Goal: Transaction & Acquisition: Purchase product/service

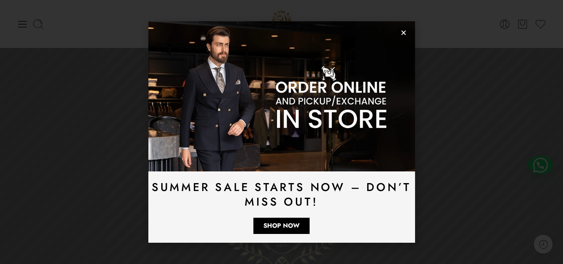
click at [399, 31] on img at bounding box center [281, 96] width 267 height 150
click at [404, 30] on icon "Close" at bounding box center [404, 33] width 6 height 6
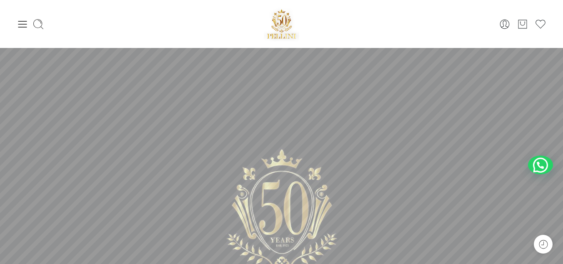
click at [23, 18] on div "0 Cart 0 Wishlist" at bounding box center [282, 23] width 530 height 35
click at [21, 25] on icon at bounding box center [23, 24] width 12 height 12
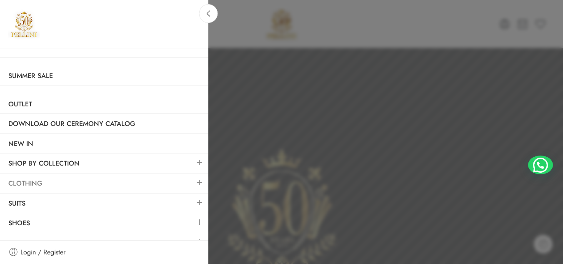
click at [92, 188] on link "Clothing" at bounding box center [104, 183] width 208 height 19
click at [15, 181] on link "Clothing" at bounding box center [104, 183] width 208 height 19
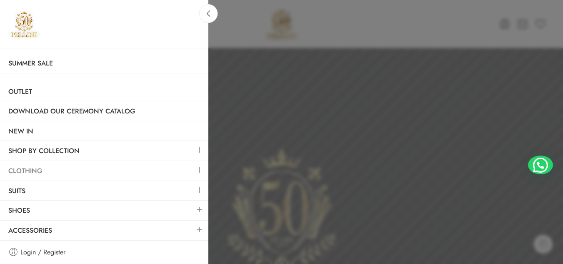
click at [18, 173] on link "Clothing" at bounding box center [104, 170] width 208 height 19
click at [70, 151] on link "SHOP BY COLLECTION" at bounding box center [104, 150] width 208 height 19
click at [213, 13] on link at bounding box center [208, 13] width 19 height 19
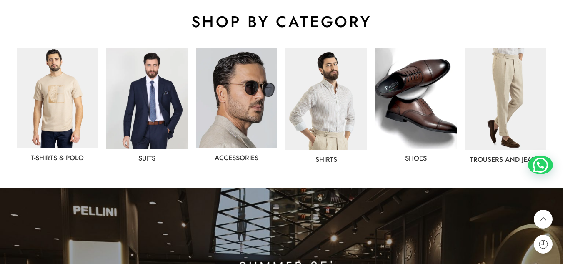
scroll to position [437, 0]
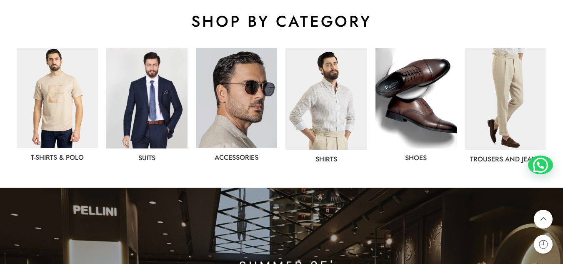
click at [64, 121] on img at bounding box center [57, 98] width 81 height 100
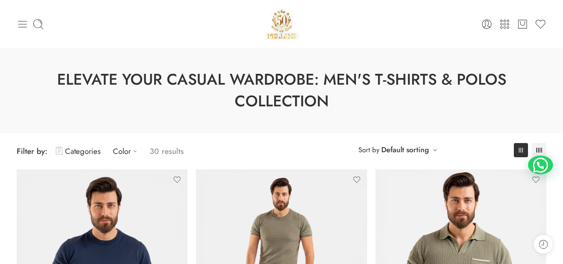
click at [25, 28] on icon at bounding box center [23, 24] width 12 height 12
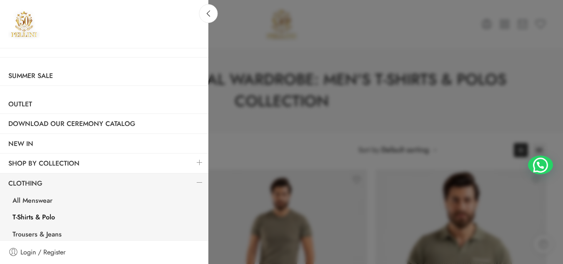
click at [34, 215] on link "T-Shirts & Polo" at bounding box center [106, 218] width 204 height 17
